Goal: Check status

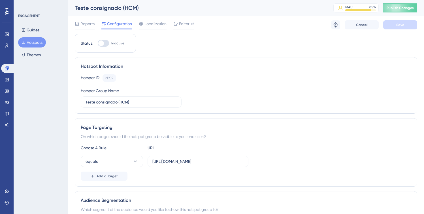
click at [212, 80] on div "Hotspot ID: 21989 Copy" at bounding box center [246, 77] width 330 height 7
click at [5, 93] on icon at bounding box center [7, 92] width 4 height 4
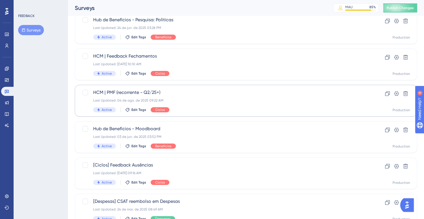
scroll to position [156, 0]
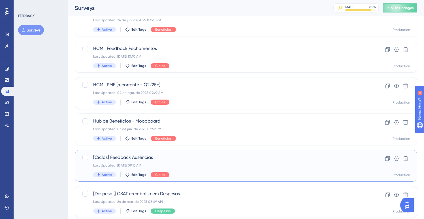
click at [238, 162] on div "[Ciclos] Feedback Ausências Last Updated: [DATE] 09:16 AM Active Edit Tags Cicl…" at bounding box center [223, 165] width 260 height 23
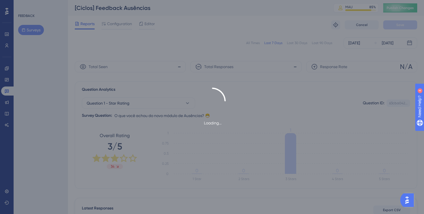
click at [329, 44] on div "Loading..." at bounding box center [212, 107] width 424 height 214
click at [327, 44] on div "Loading..." at bounding box center [212, 107] width 424 height 214
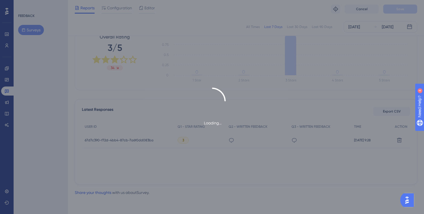
click at [263, 171] on div "Loading..." at bounding box center [212, 107] width 424 height 214
click at [250, 157] on div "Loading..." at bounding box center [212, 107] width 424 height 214
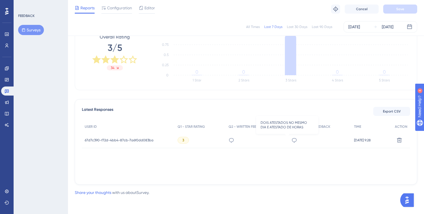
scroll to position [0, 0]
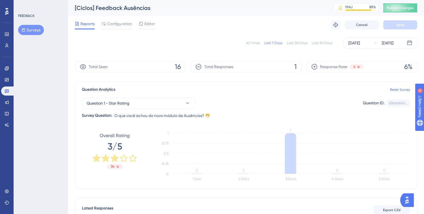
click at [323, 40] on div "All Times Last 7 Days Last 30 Days Last 90 Days [DATE] [DATE]" at bounding box center [246, 42] width 342 height 11
click at [324, 43] on div "Last 90 Days" at bounding box center [322, 43] width 20 height 5
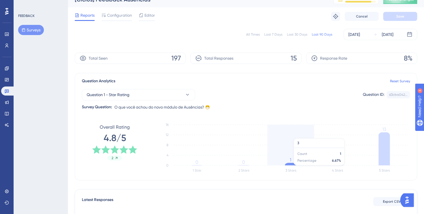
scroll to position [9, 0]
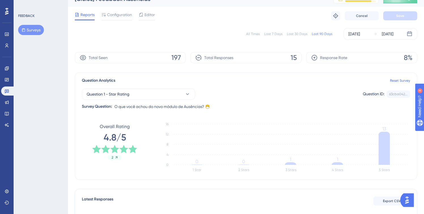
click at [271, 105] on div "Question 1 - Star Rating Question ID: 63cba042... Copy Survey Question: O que v…" at bounding box center [246, 97] width 328 height 26
